Goal: Task Accomplishment & Management: Manage account settings

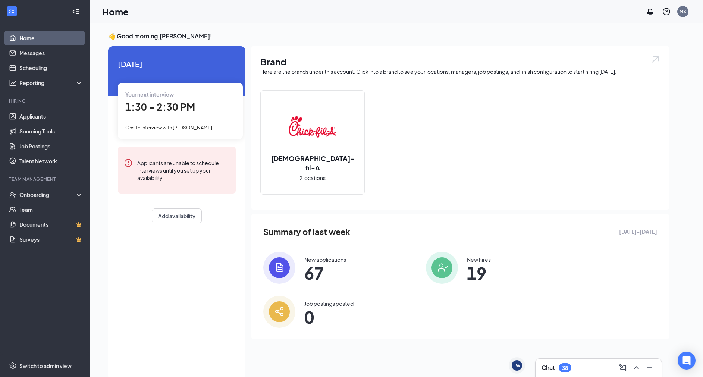
click at [342, 267] on span "67" at bounding box center [325, 272] width 42 height 13
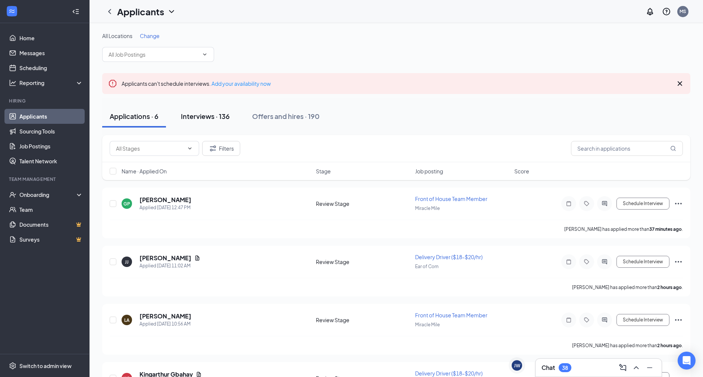
click at [203, 116] on div "Interviews · 136" at bounding box center [205, 116] width 49 height 9
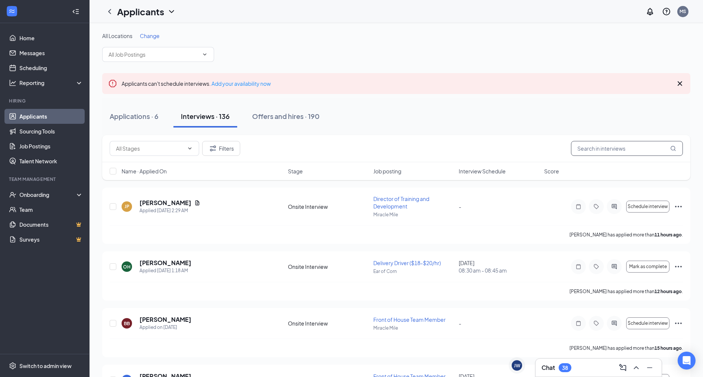
click at [616, 150] on input "text" at bounding box center [627, 148] width 112 height 15
type input "h"
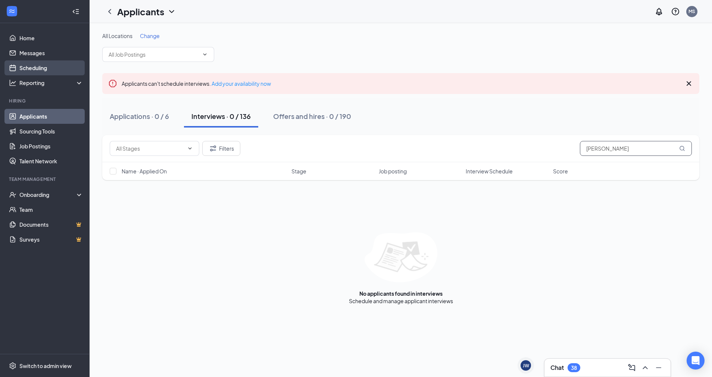
type input "[PERSON_NAME]"
click at [45, 71] on link "Scheduling" at bounding box center [51, 67] width 64 height 15
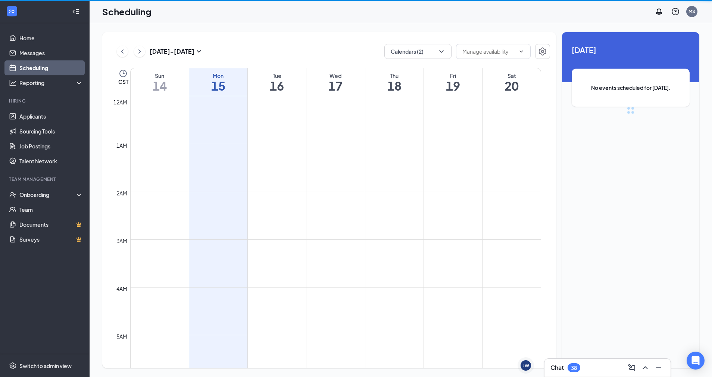
scroll to position [367, 0]
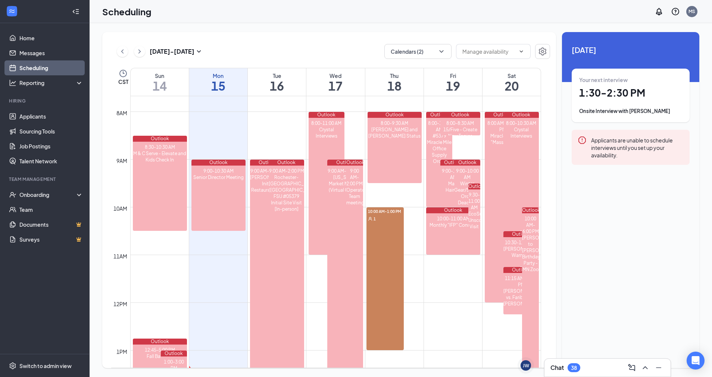
click at [624, 111] on div "Onsite Interview with [PERSON_NAME]" at bounding box center [630, 110] width 103 height 7
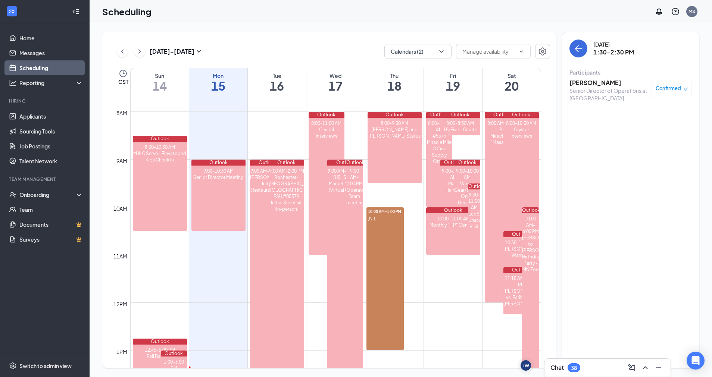
click at [588, 84] on h3 "[PERSON_NAME]" at bounding box center [608, 83] width 78 height 8
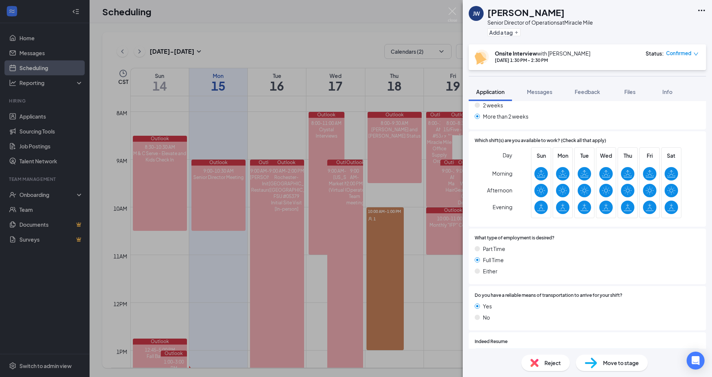
scroll to position [1328, 0]
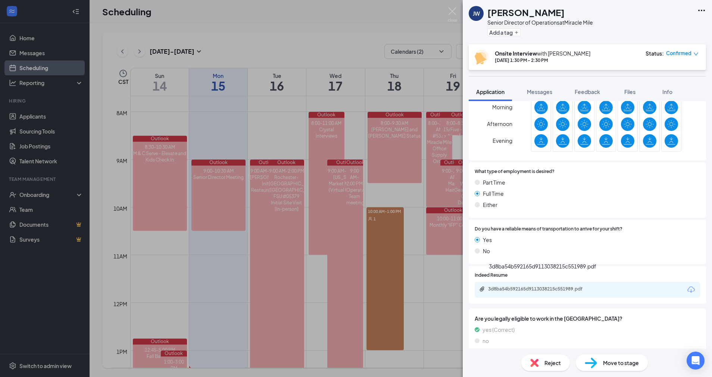
click at [529, 286] on div "3d8ba54b592165d9113038215c551989.pdf" at bounding box center [540, 289] width 104 height 6
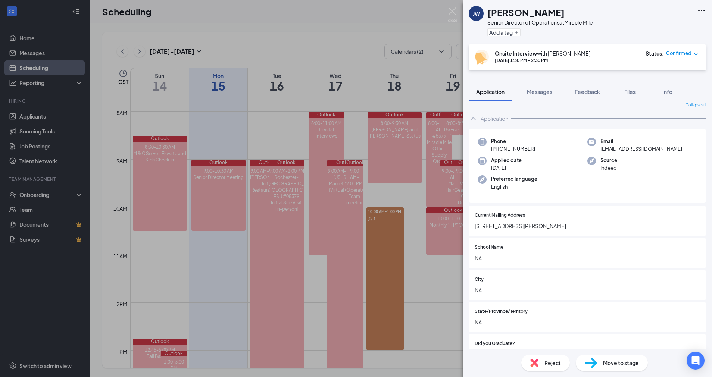
scroll to position [13, 0]
